Goal: Task Accomplishment & Management: Use online tool/utility

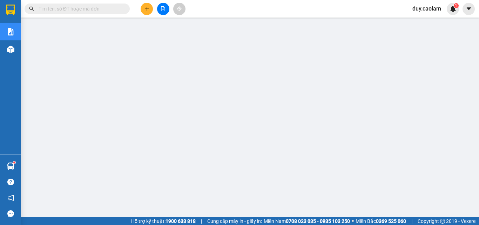
click at [419, 8] on span "duy.caolam" at bounding box center [427, 8] width 40 height 9
click at [441, 22] on span "Đăng xuất" at bounding box center [432, 22] width 29 height 8
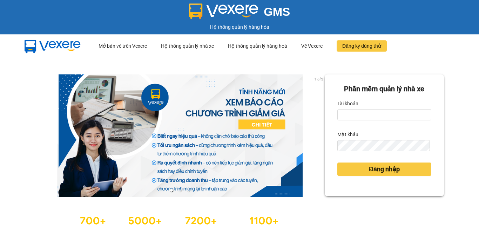
click at [369, 108] on div "Tài khoản" at bounding box center [384, 103] width 94 height 11
drag, startPoint x: 371, startPoint y: 113, endPoint x: 373, endPoint y: 118, distance: 5.5
click at [371, 114] on input "Tài khoản" at bounding box center [384, 114] width 94 height 11
type input "minh.caolam"
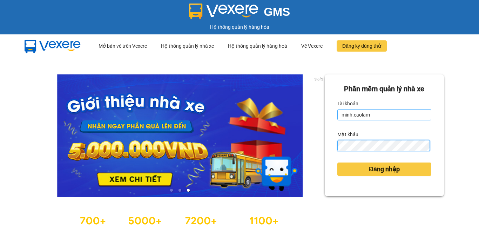
click at [337, 162] on button "Đăng nhập" at bounding box center [384, 168] width 94 height 13
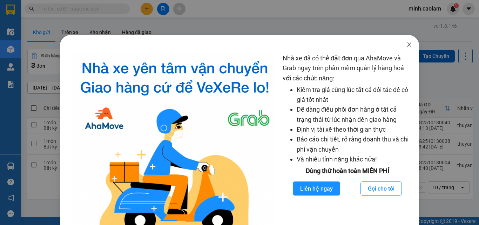
click at [407, 45] on icon "close" at bounding box center [409, 44] width 4 height 4
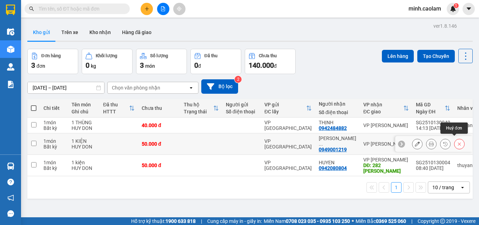
drag, startPoint x: 452, startPoint y: 142, endPoint x: 362, endPoint y: 137, distance: 89.8
click at [457, 142] on icon at bounding box center [459, 143] width 5 height 5
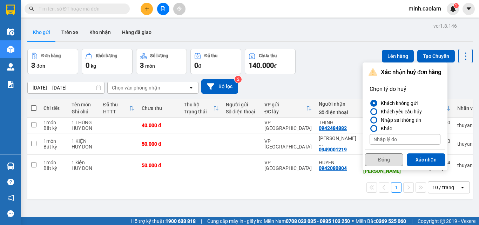
click at [395, 160] on button "Đóng" at bounding box center [383, 159] width 39 height 13
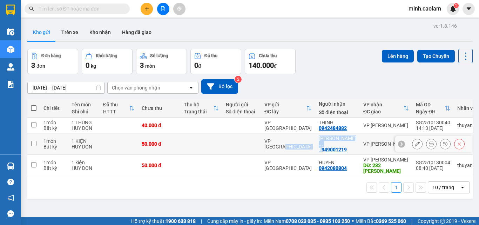
drag, startPoint x: 368, startPoint y: 156, endPoint x: 314, endPoint y: 157, distance: 53.6
click at [311, 146] on tr "1 món Bất kỳ 1 KIỆN HUY DON 50.000 đ VP [GEOGRAPHIC_DATA] CONG DINH ... 0949001…" at bounding box center [262, 143] width 470 height 21
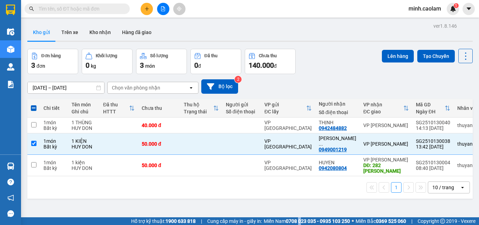
drag, startPoint x: 295, startPoint y: 221, endPoint x: 331, endPoint y: 165, distance: 66.9
click at [296, 220] on strong "0708 023 035 - 0935 103 250" at bounding box center [318, 221] width 64 height 6
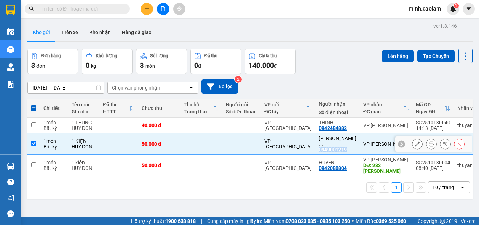
drag, startPoint x: 318, startPoint y: 146, endPoint x: 339, endPoint y: 147, distance: 21.0
click at [339, 147] on td "[PERSON_NAME] ... 0949001219" at bounding box center [337, 143] width 45 height 21
checkbox input "false"
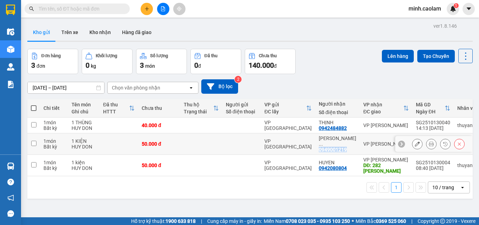
copy div "0949001219"
click at [59, 9] on input "text" at bounding box center [80, 9] width 83 height 8
paste input "0949001219"
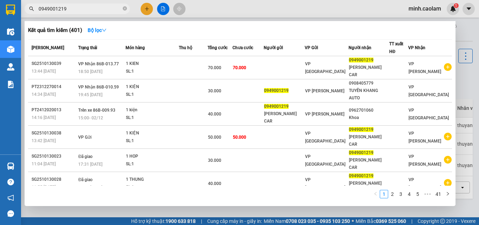
type input "0949001219"
click at [327, 5] on div at bounding box center [239, 112] width 479 height 225
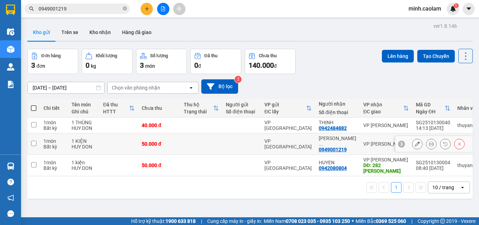
click at [457, 143] on icon at bounding box center [459, 143] width 5 height 5
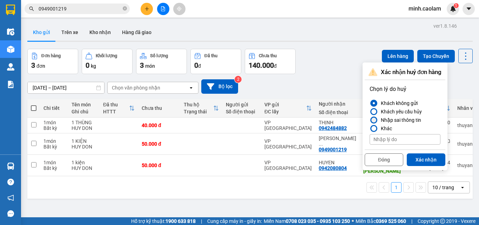
drag, startPoint x: 399, startPoint y: 119, endPoint x: 425, endPoint y: 152, distance: 41.6
click at [399, 120] on div "Nhập sai thông tin" at bounding box center [399, 120] width 43 height 8
click at [369, 120] on input "Nhập sai thông tin" at bounding box center [369, 120] width 0 height 0
click at [431, 162] on button "Xác nhận" at bounding box center [426, 159] width 39 height 13
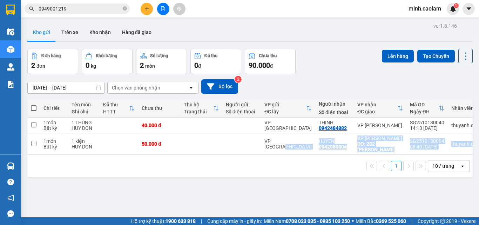
drag, startPoint x: 312, startPoint y: 149, endPoint x: 340, endPoint y: 169, distance: 34.9
click at [340, 169] on div "Chi tiết Tên món Ghi chú Đã thu HTTT Chưa thu Thu hộ Trạng thái Người gửi Số đi…" at bounding box center [249, 138] width 445 height 78
drag, startPoint x: 299, startPoint y: 198, endPoint x: 296, endPoint y: 170, distance: 28.2
click at [298, 199] on div "ver 1.8.146 Kho gửi Trên xe Kho nhận Hàng đã giao Đơn hàng 2 đơn Khối lượng 0 k…" at bounding box center [250, 133] width 451 height 225
click at [303, 177] on div "1 10 / trang open" at bounding box center [249, 166] width 445 height 22
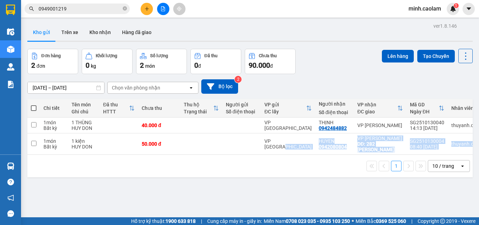
click at [303, 177] on div "1 10 / trang open" at bounding box center [249, 166] width 445 height 22
click at [305, 180] on div "ver 1.8.146 Kho gửi Trên xe Kho nhận Hàng đã giao Đơn hàng 2 đơn Khối lượng 0 k…" at bounding box center [250, 133] width 451 height 225
click at [308, 190] on div "ver 1.8.146 Kho gửi Trên xe Kho nhận Hàng đã giao Đơn hàng 2 đơn Khối lượng 0 k…" at bounding box center [250, 133] width 451 height 225
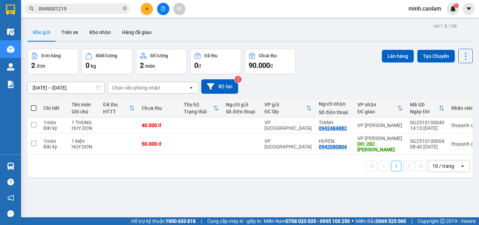
drag, startPoint x: 307, startPoint y: 191, endPoint x: 264, endPoint y: 204, distance: 45.2
click at [306, 192] on div "ver 1.8.146 Kho gửi Trên xe Kho nhận Hàng đã giao Đơn hàng 2 đơn Khối lượng 0 k…" at bounding box center [250, 133] width 451 height 225
drag, startPoint x: 340, startPoint y: 148, endPoint x: 346, endPoint y: 150, distance: 7.1
click at [346, 150] on td "HUYEN 0942080804" at bounding box center [334, 143] width 39 height 21
checkbox input "true"
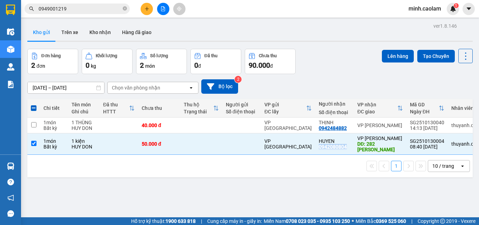
copy div "0942080804"
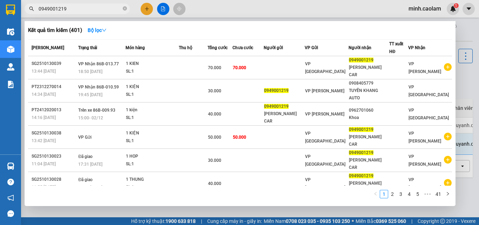
click at [60, 10] on input "0949001219" at bounding box center [80, 9] width 83 height 8
paste input "2080804"
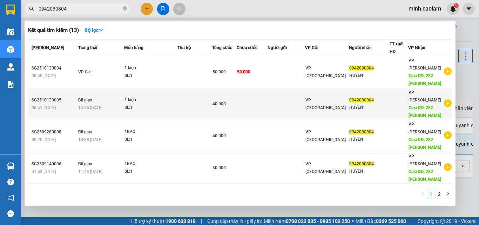
type input "0942080804"
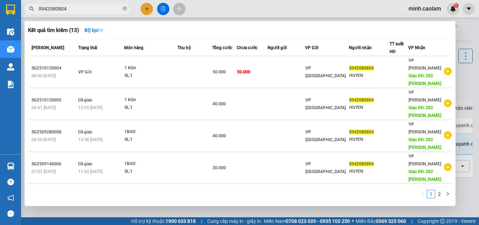
click at [78, 100] on td "Đã giao 13:25 [DATE]" at bounding box center [100, 104] width 48 height 32
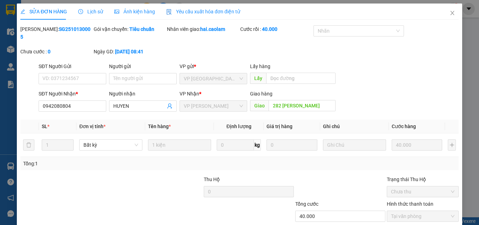
click at [90, 12] on span "Lịch sử" at bounding box center [90, 12] width 25 height 6
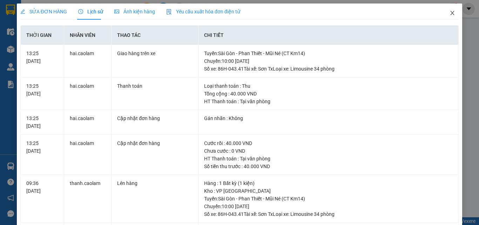
click at [451, 14] on span "Close" at bounding box center [452, 14] width 20 height 20
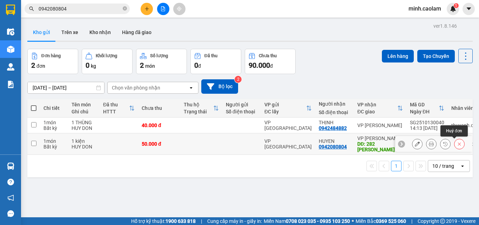
drag, startPoint x: 455, startPoint y: 145, endPoint x: 294, endPoint y: 148, distance: 161.6
click at [457, 145] on icon at bounding box center [459, 143] width 5 height 5
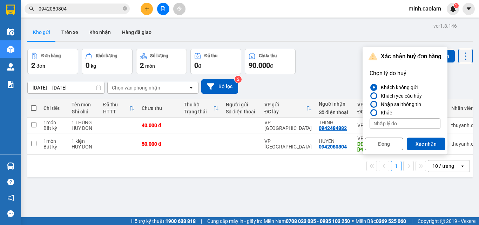
click at [403, 104] on div "Nhập sai thông tin" at bounding box center [399, 104] width 43 height 8
click at [369, 104] on input "Nhập sai thông tin" at bounding box center [369, 104] width 0 height 0
click at [426, 142] on button "Xác nhận" at bounding box center [426, 143] width 39 height 13
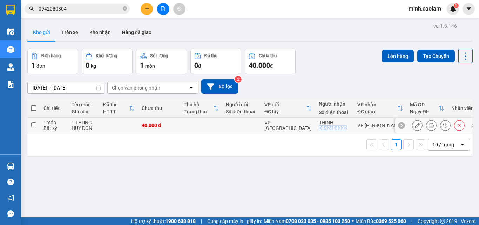
drag, startPoint x: 323, startPoint y: 132, endPoint x: 340, endPoint y: 131, distance: 17.6
click at [340, 131] on td "THỊNH 0942484882" at bounding box center [334, 125] width 39 height 16
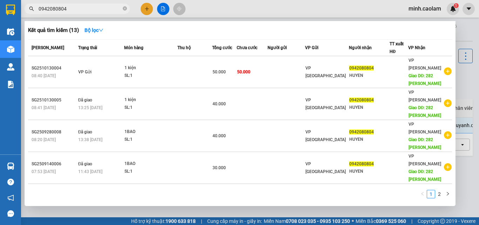
click at [57, 13] on span "0942080804" at bounding box center [77, 9] width 105 height 11
click at [61, 10] on input "0942080804" at bounding box center [80, 9] width 83 height 8
click at [326, 18] on div at bounding box center [239, 112] width 479 height 225
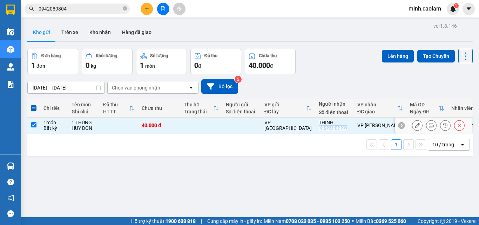
drag, startPoint x: 317, startPoint y: 129, endPoint x: 348, endPoint y: 130, distance: 31.2
click at [348, 130] on td "THỊNH 0942484882" at bounding box center [334, 125] width 39 height 16
checkbox input "false"
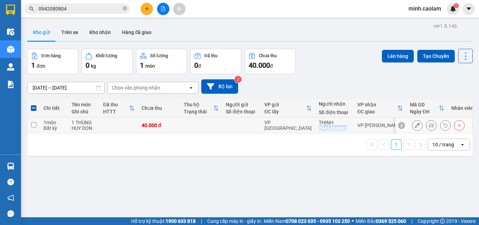
copy div "0942484882"
click at [48, 8] on input "0942080804" at bounding box center [80, 9] width 83 height 8
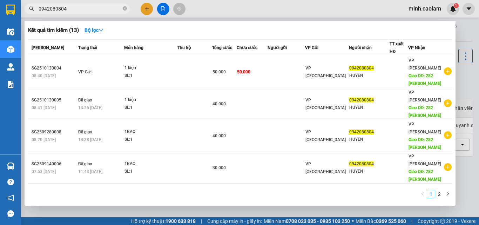
click at [48, 8] on input "0942080804" at bounding box center [80, 9] width 83 height 8
paste input "484882"
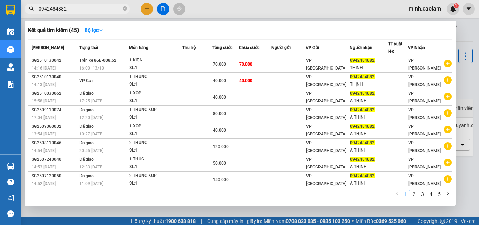
type input "0942484882"
click at [303, 9] on div at bounding box center [239, 112] width 479 height 225
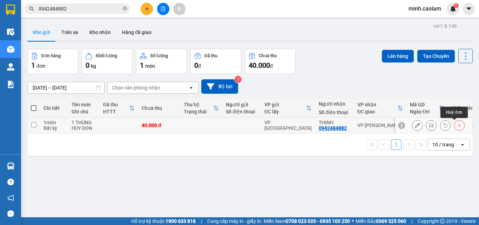
click at [457, 125] on icon at bounding box center [459, 125] width 5 height 5
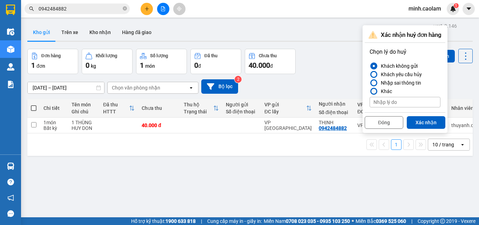
click at [378, 84] on div "Nhập sai thông tin" at bounding box center [399, 82] width 43 height 8
click at [369, 83] on input "Nhập sai thông tin" at bounding box center [369, 83] width 0 height 0
click at [431, 119] on button "Xác nhận" at bounding box center [426, 122] width 39 height 13
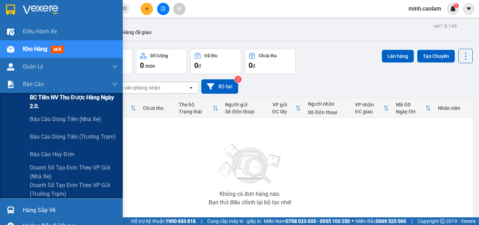
click at [30, 100] on span "BC Tiền NV thu được hàng ngày 2.0." at bounding box center [74, 102] width 88 height 18
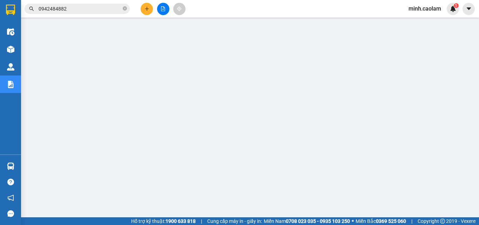
click at [160, 14] on button at bounding box center [163, 9] width 12 height 12
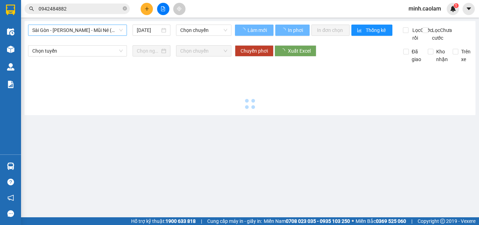
click at [66, 30] on span "Sài Gòn - [PERSON_NAME] - Mũi Né (CT Ông Đồn)" at bounding box center [77, 30] width 90 height 11
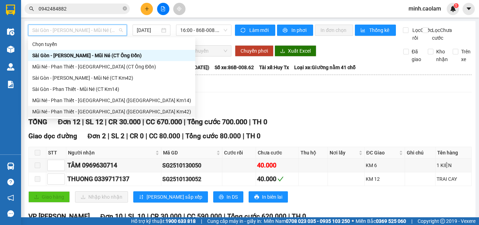
click at [58, 110] on div "Mũi Né - Phan Thiết - [GEOGRAPHIC_DATA] ([GEOGRAPHIC_DATA] Km42)" at bounding box center [111, 112] width 159 height 8
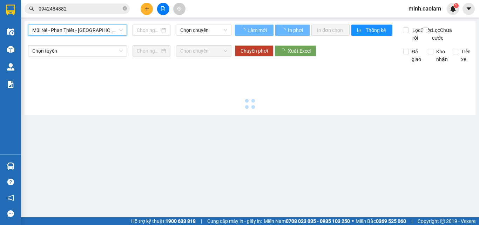
type input "[DATE]"
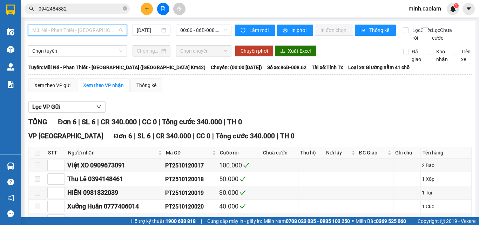
click at [107, 27] on span "Mũi Né - Phan Thiết - [GEOGRAPHIC_DATA] ([GEOGRAPHIC_DATA] Km42)" at bounding box center [77, 30] width 90 height 11
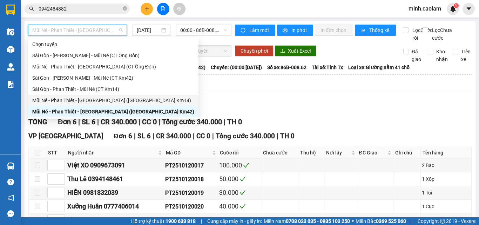
drag, startPoint x: 85, startPoint y: 98, endPoint x: 137, endPoint y: 65, distance: 61.4
click at [85, 99] on div "Mũi Né - Phan Thiết - [GEOGRAPHIC_DATA] ([GEOGRAPHIC_DATA] Km14)" at bounding box center [113, 100] width 162 height 8
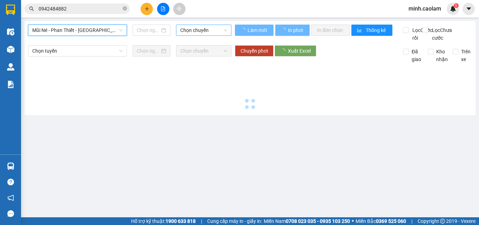
type input "[DATE]"
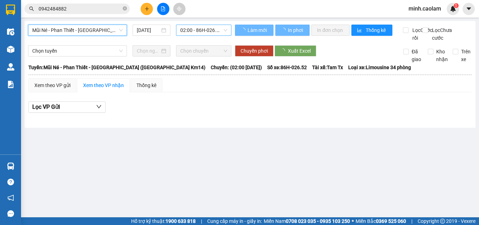
click at [193, 33] on span "02:00 - 86H-026.52" at bounding box center [203, 30] width 47 height 11
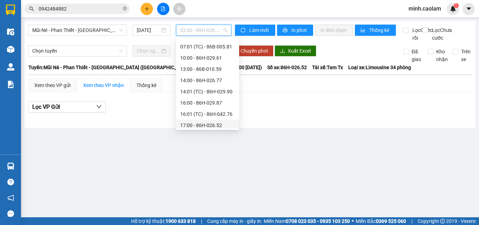
scroll to position [56, 0]
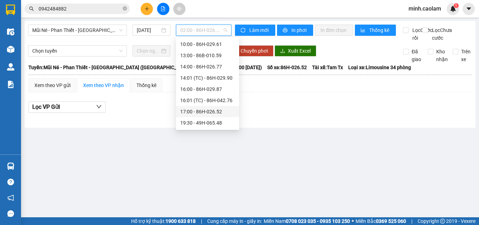
click at [206, 110] on div "17:00 - 86H-026.52" at bounding box center [207, 112] width 55 height 8
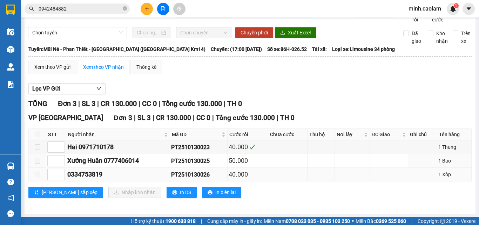
scroll to position [26, 0]
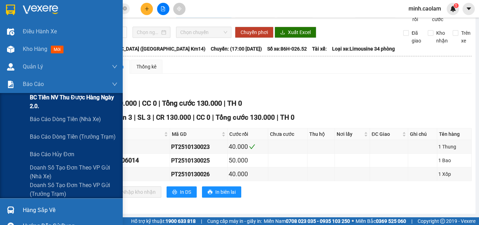
click at [26, 95] on div "BC Tiền NV thu được hàng ngày 2.0." at bounding box center [61, 102] width 123 height 18
